Goal: Navigation & Orientation: Find specific page/section

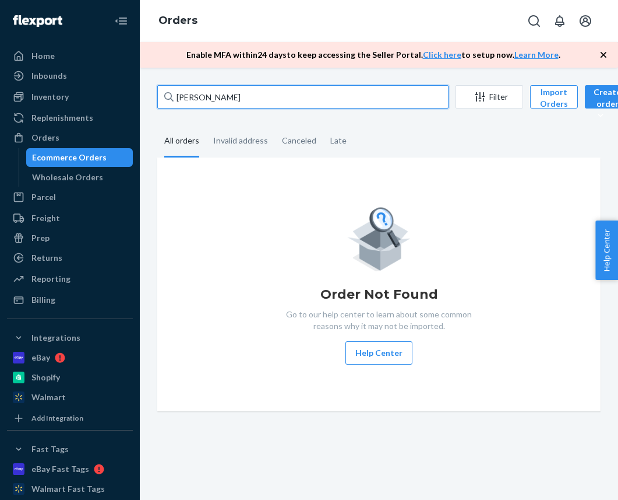
click at [205, 99] on input "[PERSON_NAME]" at bounding box center [302, 96] width 291 height 23
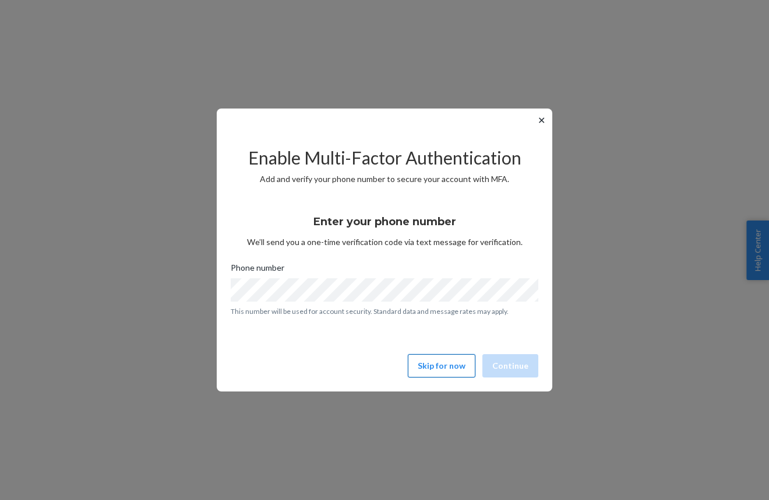
click at [433, 364] on button "Skip for now" at bounding box center [442, 365] width 68 height 23
